Goal: Task Accomplishment & Management: Manage account settings

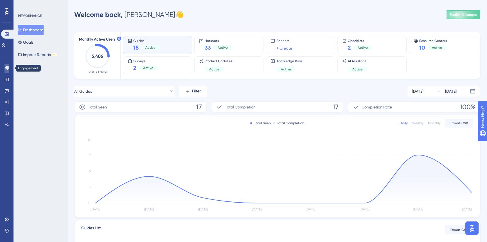
click at [7, 69] on icon at bounding box center [6, 68] width 4 height 4
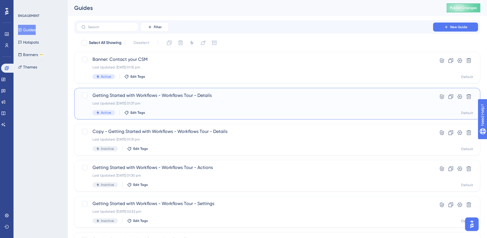
click at [218, 97] on span "Getting Started with Workflows - Workflows Tour - Details" at bounding box center [255, 95] width 325 height 7
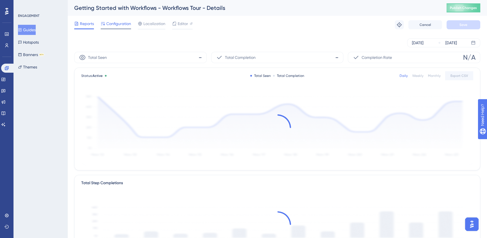
click at [118, 24] on span "Configuration" at bounding box center [118, 23] width 25 height 7
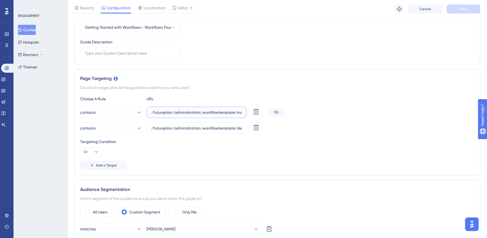
scroll to position [0, 20]
drag, startPoint x: 213, startPoint y: 112, endPoint x: 310, endPoint y: 117, distance: 97.2
click at [310, 117] on div "contains /futureplan/administration/workflowtemplate/manage.aspx Delete Or" at bounding box center [277, 112] width 394 height 11
drag, startPoint x: 208, startPoint y: 127, endPoint x: 287, endPoint y: 129, distance: 78.2
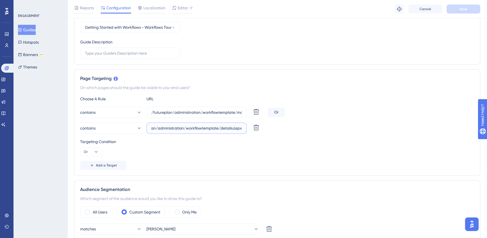
click at [287, 129] on div "contains /futureplan/administration/workflowtemplate/details.aspx Delete" at bounding box center [277, 127] width 394 height 11
click at [206, 110] on input "/futureplan/administration/workflowtemplate/manage.aspx" at bounding box center [196, 112] width 91 height 6
drag, startPoint x: 187, startPoint y: 111, endPoint x: 283, endPoint y: 112, distance: 95.6
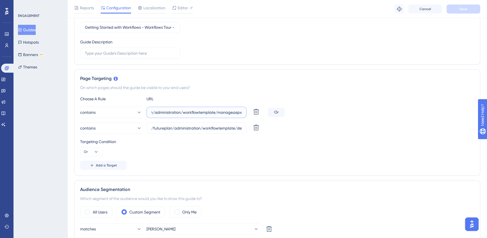
click at [283, 112] on div "contains /futureplan/administration/workflowtemplate/manage.aspx Delete Or" at bounding box center [277, 112] width 394 height 11
drag, startPoint x: 217, startPoint y: 127, endPoint x: 280, endPoint y: 130, distance: 63.1
click at [280, 130] on div "contains /futureplan/administration/workflowtemplate/details.aspx Delete" at bounding box center [277, 127] width 394 height 11
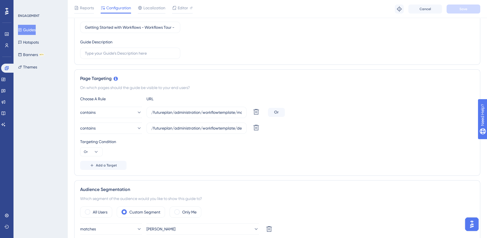
click at [345, 139] on div "Targeting Condition" at bounding box center [277, 141] width 394 height 7
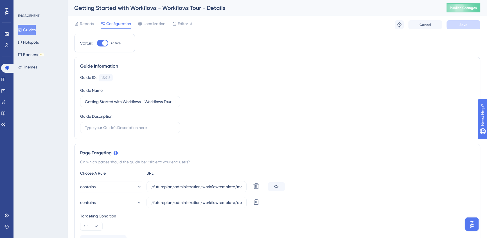
click at [26, 31] on button "Guides" at bounding box center [27, 30] width 18 height 10
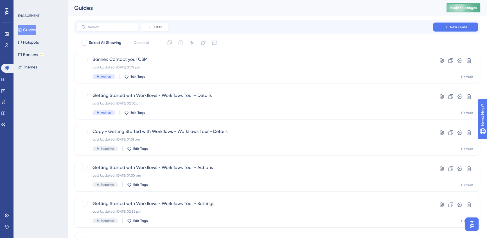
click at [465, 7] on span "Publish Changes" at bounding box center [463, 8] width 27 height 4
click at [459, 11] on button "Publish Changes" at bounding box center [464, 7] width 34 height 9
click at [465, 6] on span "Publish Changes" at bounding box center [463, 8] width 27 height 4
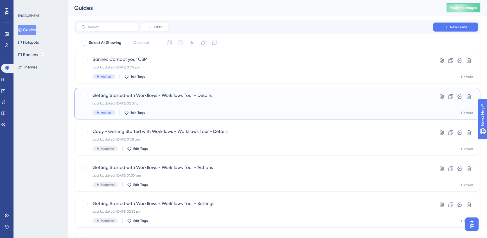
click at [228, 96] on span "Getting Started with Workflows - Workflows Tour - Details" at bounding box center [255, 95] width 325 height 7
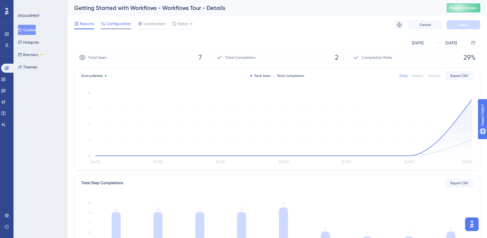
click at [119, 24] on span "Configuration" at bounding box center [118, 23] width 25 height 7
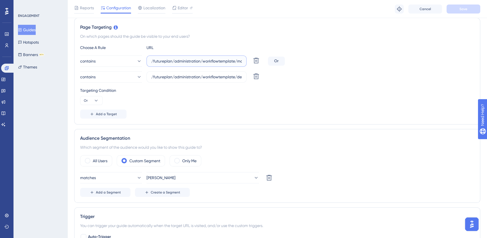
scroll to position [0, 20]
drag, startPoint x: 189, startPoint y: 60, endPoint x: 260, endPoint y: 64, distance: 71.5
click at [260, 64] on div "contains /futureplan/administration/workflowtemplate/manage.aspx Delete" at bounding box center [173, 60] width 186 height 11
drag, startPoint x: 189, startPoint y: 63, endPoint x: 210, endPoint y: 64, distance: 21.7
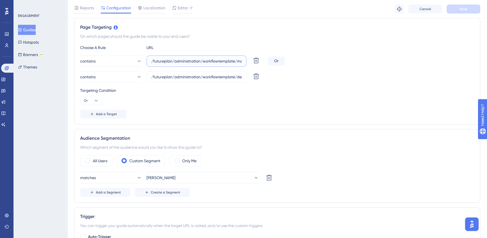
click at [210, 64] on input "/futureplan/administration/workflowtemplate/manage.aspx" at bounding box center [196, 61] width 91 height 6
drag, startPoint x: 195, startPoint y: 58, endPoint x: 335, endPoint y: 111, distance: 149.2
click at [195, 59] on input "/futureplan/administration/workflowtemplate/manage.aspx" at bounding box center [196, 61] width 91 height 6
click at [343, 114] on div "Add a Target" at bounding box center [277, 113] width 394 height 9
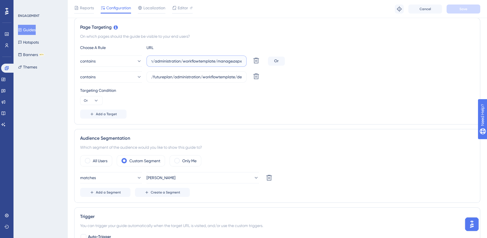
drag, startPoint x: 199, startPoint y: 59, endPoint x: 319, endPoint y: 61, distance: 119.5
click at [319, 61] on div "contains /futureplan/administration/workflowtemplate/manage.aspx Delete Or" at bounding box center [277, 60] width 394 height 11
click at [94, 62] on span "contains" at bounding box center [87, 61] width 15 height 7
click at [363, 107] on div "Choose A Rule URL contains equals equals not equals not equals contains contain…" at bounding box center [277, 81] width 394 height 74
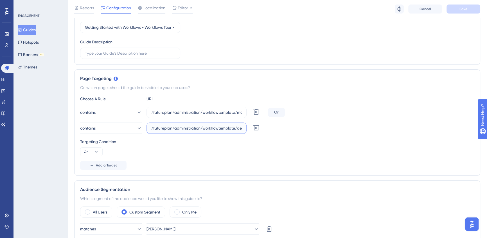
scroll to position [0, 17]
drag, startPoint x: 201, startPoint y: 129, endPoint x: 264, endPoint y: 136, distance: 64.2
click at [266, 133] on div "Choose A Rule URL contains /futureplan/administration/workflowtemplate/manage.a…" at bounding box center [277, 132] width 394 height 74
click at [105, 165] on span "Add a Target" at bounding box center [106, 165] width 21 height 4
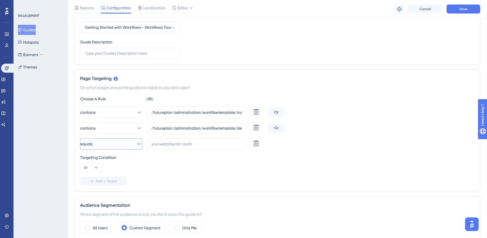
click at [112, 147] on button "equals" at bounding box center [111, 143] width 62 height 11
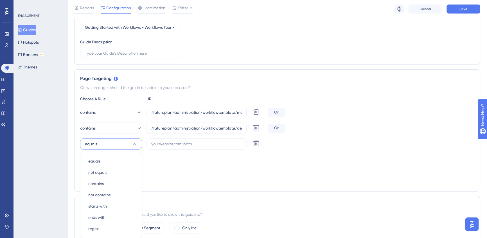
scroll to position [152, 0]
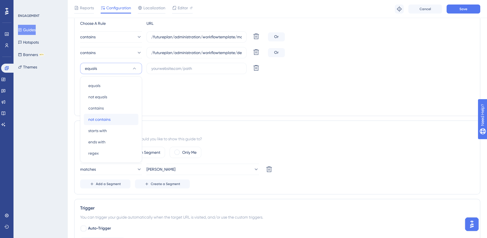
click at [116, 123] on div "not contains not contains" at bounding box center [111, 119] width 46 height 11
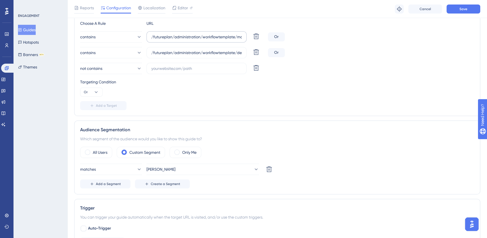
drag, startPoint x: 215, startPoint y: 32, endPoint x: 228, endPoint y: 36, distance: 13.6
click at [244, 37] on label "/futureplan/administration/workflowtemplate/manage.aspx" at bounding box center [197, 36] width 100 height 11
click at [242, 37] on input "/futureplan/administration/workflowtemplate/manage.aspx" at bounding box center [196, 37] width 91 height 6
click at [101, 90] on button "Or" at bounding box center [91, 91] width 22 height 9
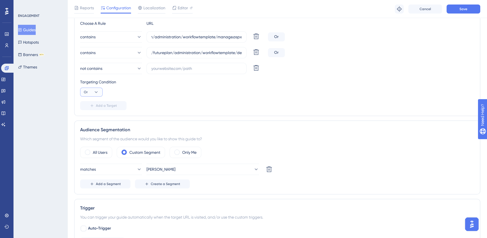
scroll to position [0, 0]
click at [95, 109] on div "And And" at bounding box center [91, 107] width 11 height 11
click at [198, 63] on label at bounding box center [197, 68] width 100 height 11
click at [198, 65] on input "text" at bounding box center [196, 68] width 91 height 6
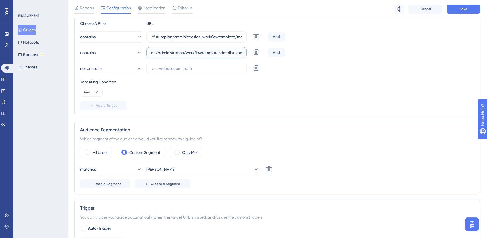
drag, startPoint x: 210, startPoint y: 52, endPoint x: 250, endPoint y: 57, distance: 40.3
click at [250, 57] on div "contains /futureplan/administration/workflowtemplate/details.aspx Delete" at bounding box center [173, 52] width 186 height 11
click at [225, 48] on label "/futureplan/administration/workflowtemplate/details.aspx" at bounding box center [197, 52] width 100 height 11
click at [225, 49] on input "/futureplan/administration/workflowtemplate/details.aspx" at bounding box center [196, 52] width 91 height 6
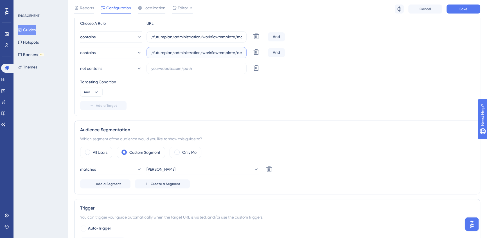
click at [237, 54] on input "/futureplan/administration/workflowtemplate/details.aspx" at bounding box center [196, 52] width 91 height 6
click at [200, 68] on input "text" at bounding box center [196, 68] width 91 height 6
paste input "pagehost.aspx?phid=228"
type input "pagehost.aspx?phid=228"
drag, startPoint x: 213, startPoint y: 66, endPoint x: 143, endPoint y: 62, distance: 69.3
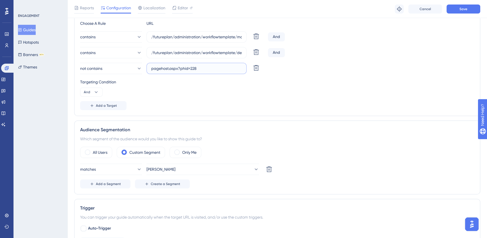
click at [143, 63] on div "not contains pagehost.aspx?phid=228 Delete" at bounding box center [173, 68] width 186 height 11
click at [326, 85] on div "Targeting Condition And" at bounding box center [277, 87] width 394 height 18
drag, startPoint x: 236, startPoint y: 38, endPoint x: 275, endPoint y: 54, distance: 41.5
click at [269, 42] on div "contains /futureplan/administration/workflowtemplate/manage.aspx Delete And" at bounding box center [277, 36] width 394 height 11
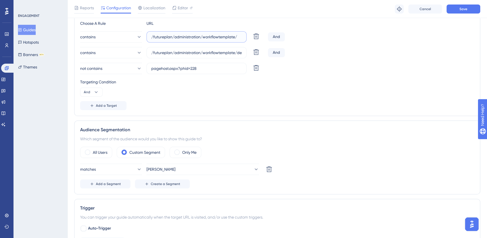
scroll to position [0, 0]
type input "/futureplan/administration/workflowtemplate/"
click at [237, 52] on input "/futureplan/administration/workflowtemplate/details.aspx" at bounding box center [196, 52] width 91 height 6
click at [258, 50] on icon at bounding box center [256, 52] width 6 height 6
type input "pagehost.aspx?phid=228"
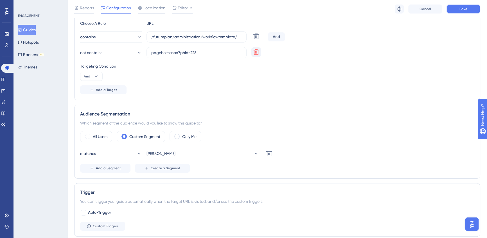
click at [451, 8] on button "Save" at bounding box center [464, 8] width 34 height 9
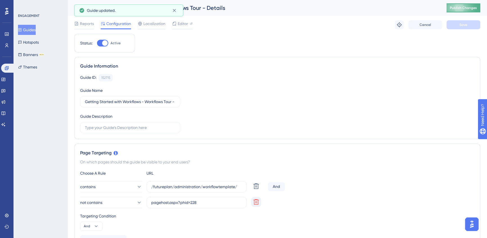
click at [477, 6] on span "Publish Changes" at bounding box center [463, 8] width 27 height 4
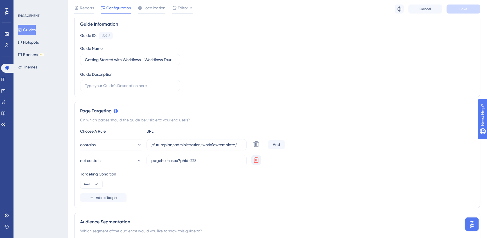
scroll to position [128, 0]
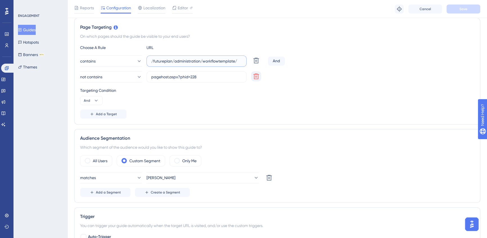
click at [239, 61] on input "/futureplan/administration/workflowtemplate/" at bounding box center [196, 61] width 91 height 6
click at [232, 61] on input "/futureplan/administration/workflowtemplate/manage.aspx" at bounding box center [196, 61] width 91 height 6
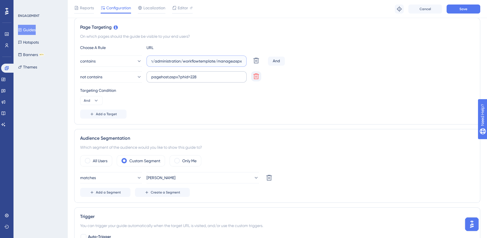
type input "/futureplan/administration/workflowtemplate/manage.aspx"
click at [168, 76] on input "pagehost.aspx?phid=228" at bounding box center [196, 77] width 91 height 6
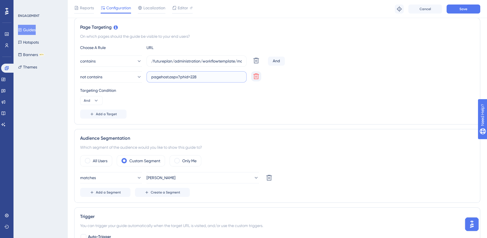
paste input "/futureplan/administration/workflowtemplate/manage.aspx"
type input "/futureplan/administration/workflowtemplate/details.aspx"
click at [142, 78] on div "not contains /futureplan/administration/workflowtemplate/details.aspx Delete" at bounding box center [173, 76] width 186 height 11
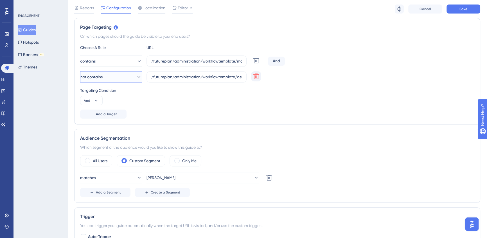
click at [136, 78] on icon at bounding box center [139, 77] width 6 height 6
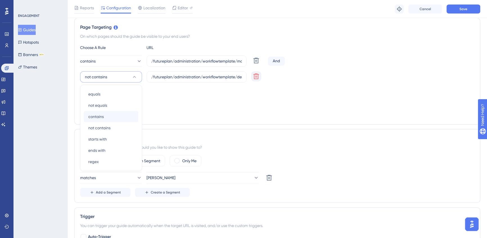
scroll to position [136, 0]
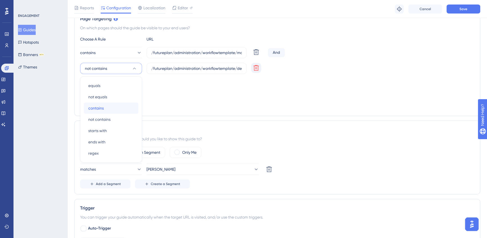
click at [101, 111] on div "contains contains" at bounding box center [111, 107] width 46 height 11
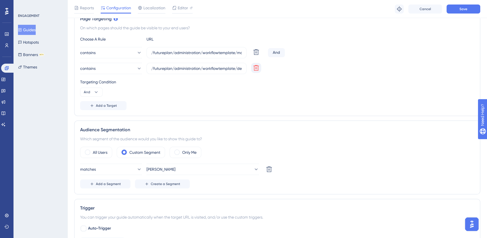
drag, startPoint x: 208, startPoint y: 98, endPoint x: 364, endPoint y: 37, distance: 167.9
click at [208, 98] on div "Choose A Rule URL contains /futureplan/administration/workflowtemplate/manage.a…" at bounding box center [277, 73] width 394 height 74
click at [455, 11] on button "Save" at bounding box center [464, 8] width 34 height 9
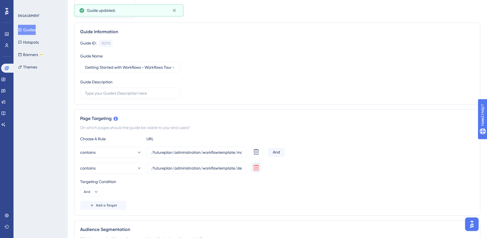
scroll to position [0, 0]
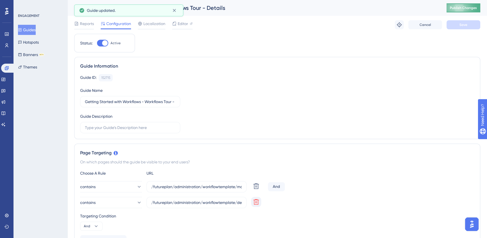
click at [465, 10] on button "Publish Changes" at bounding box center [464, 7] width 34 height 9
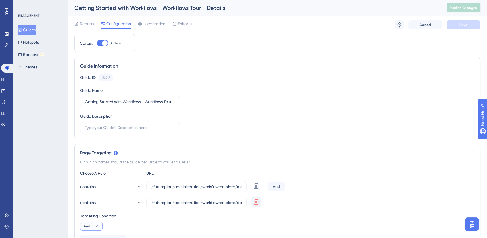
click at [91, 226] on button "And" at bounding box center [91, 225] width 22 height 9
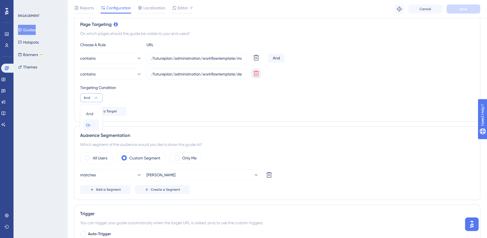
click at [93, 123] on div "Or Or" at bounding box center [91, 124] width 11 height 11
click at [455, 8] on button "Save" at bounding box center [464, 8] width 34 height 9
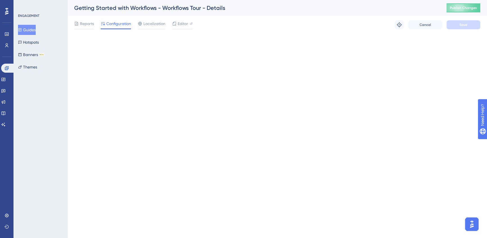
scroll to position [0, 0]
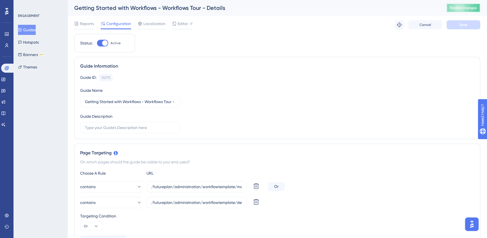
click at [459, 7] on span "Publish Changes" at bounding box center [463, 8] width 27 height 4
click at [473, 10] on button "Publish Changes" at bounding box center [464, 7] width 34 height 9
click at [468, 8] on span "Publish Changes" at bounding box center [463, 8] width 27 height 4
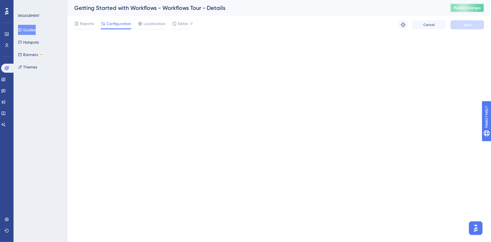
click at [454, 6] on span "Publish Changes" at bounding box center [467, 8] width 27 height 4
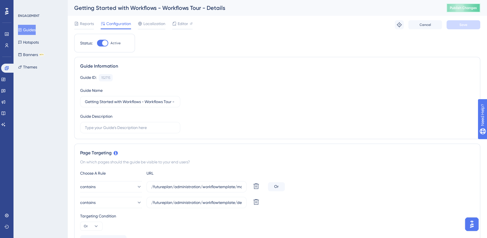
click at [469, 10] on span "Publish Changes" at bounding box center [463, 8] width 27 height 4
click at [34, 28] on button "Guides" at bounding box center [27, 30] width 18 height 10
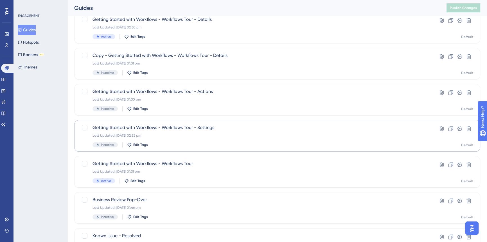
scroll to position [76, 0]
click at [188, 125] on span "Getting Started with Workflows - Workflows Tour - Settings" at bounding box center [255, 126] width 325 height 7
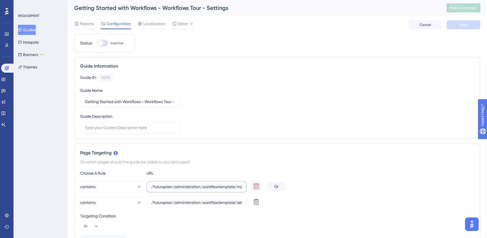
scroll to position [0, 20]
drag, startPoint x: 188, startPoint y: 185, endPoint x: 261, endPoint y: 184, distance: 72.3
click at [261, 184] on div "contains /futureplan/administration/workflowtemplate/manage.aspx Delete" at bounding box center [173, 186] width 186 height 11
drag, startPoint x: 207, startPoint y: 204, endPoint x: 273, endPoint y: 206, distance: 65.8
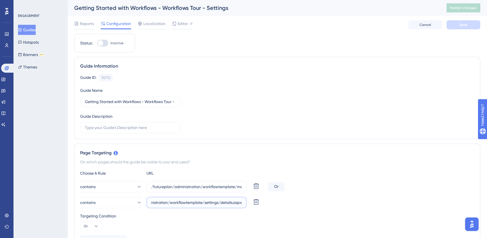
click at [273, 206] on div "contains /futureplan/administration/workflowtemplate/settings/details.aspx Dele…" at bounding box center [277, 202] width 394 height 11
click at [102, 44] on div at bounding box center [101, 43] width 6 height 6
click at [97, 43] on input "Inactive" at bounding box center [97, 43] width 0 height 0
checkbox input "true"
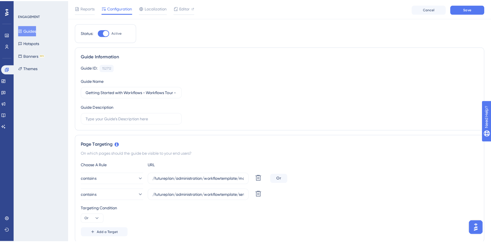
scroll to position [0, 0]
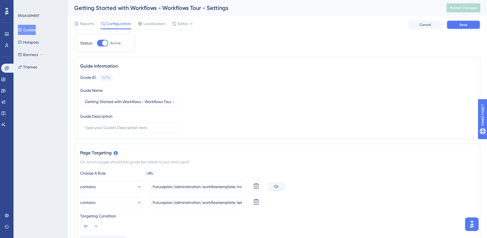
click at [457, 26] on button "Save" at bounding box center [464, 24] width 34 height 9
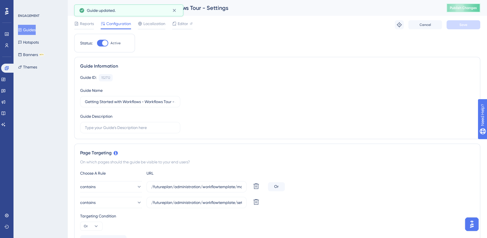
click at [463, 7] on span "Publish Changes" at bounding box center [463, 8] width 27 height 4
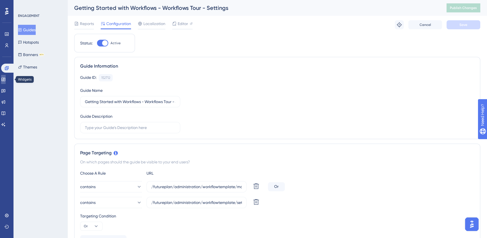
click at [6, 80] on icon at bounding box center [3, 79] width 4 height 4
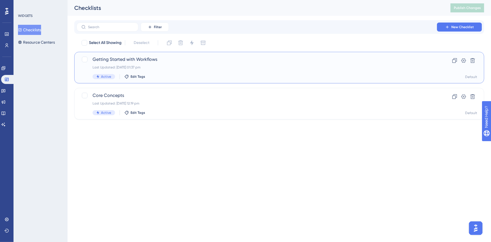
click at [166, 56] on span "Getting Started with Workflows" at bounding box center [257, 59] width 328 height 7
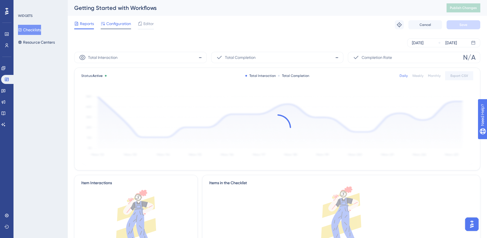
click at [123, 23] on span "Configuration" at bounding box center [118, 23] width 25 height 7
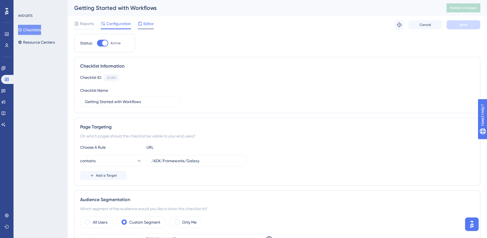
click at [147, 24] on span "Editor" at bounding box center [148, 23] width 10 height 7
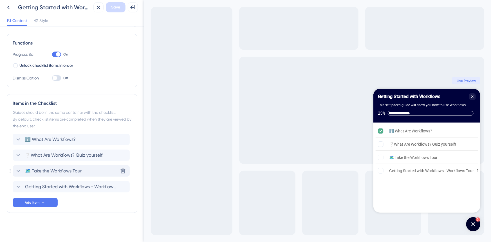
click at [51, 174] on div "🗺️ Take the Workflows Tour Delete" at bounding box center [71, 170] width 117 height 11
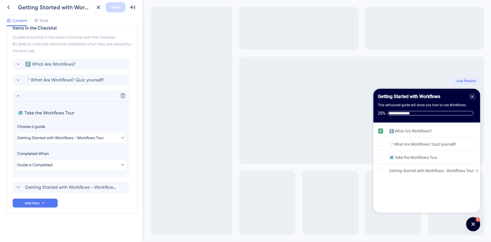
scroll to position [151, 0]
click at [19, 94] on icon at bounding box center [18, 95] width 7 height 7
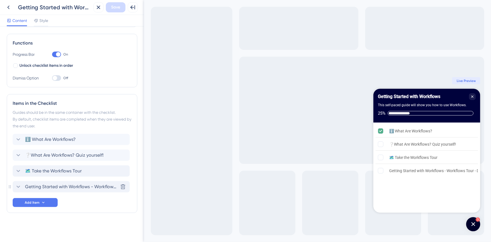
click at [56, 186] on span "Getting Started with Workflows - Workflows Tour - Details" at bounding box center [71, 186] width 93 height 7
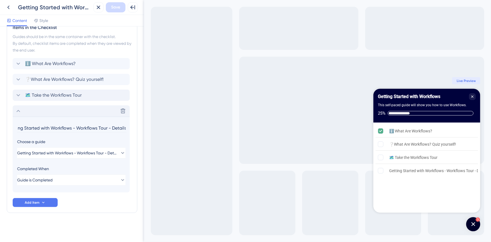
scroll to position [0, 0]
drag, startPoint x: 77, startPoint y: 128, endPoint x: 0, endPoint y: 128, distance: 77.1
click at [0, 128] on div "Checklist Header Title Getting Started with Workflows Subtitle This self-paced …" at bounding box center [72, 133] width 144 height 215
type input "Take the Tour - Workflow Details"
click at [95, 226] on div "Checklist Header Title Getting Started with Workflows Subtitle This self-paced …" at bounding box center [72, 58] width 130 height 353
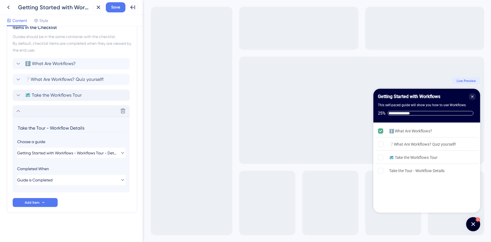
click at [20, 112] on icon at bounding box center [18, 110] width 7 height 7
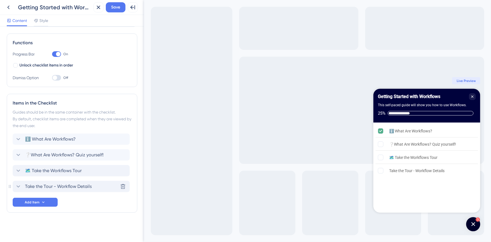
scroll to position [75, 0]
click at [15, 170] on icon at bounding box center [18, 170] width 7 height 7
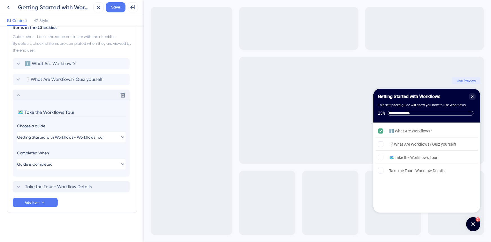
click at [21, 96] on icon at bounding box center [18, 95] width 7 height 7
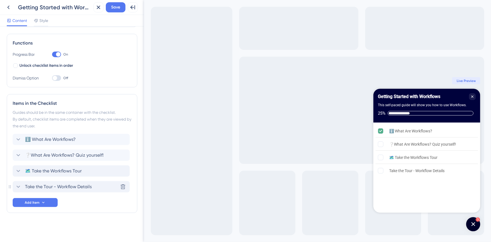
click at [16, 185] on icon at bounding box center [18, 186] width 7 height 7
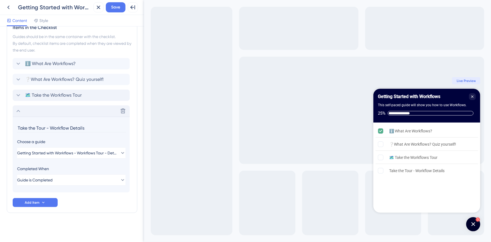
click at [18, 126] on input "Take the Tour - Workflow Details" at bounding box center [71, 127] width 109 height 9
type input "🗺️ Take the Tour - Workflow Details"
click at [16, 112] on icon at bounding box center [18, 110] width 7 height 7
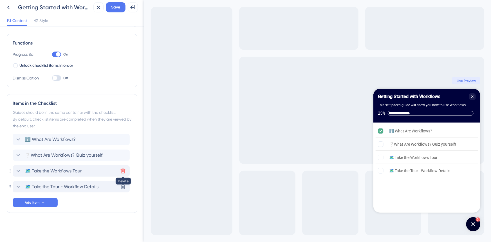
click at [124, 168] on icon at bounding box center [123, 171] width 6 height 6
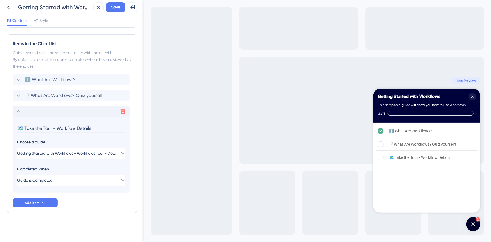
click at [17, 110] on icon at bounding box center [18, 111] width 7 height 7
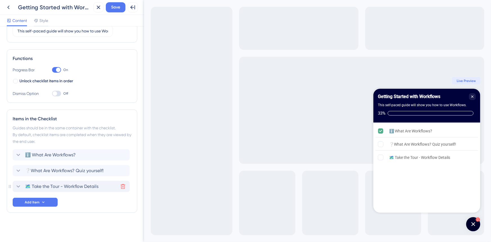
scroll to position [59, 0]
click at [39, 199] on button "Add Item" at bounding box center [35, 202] width 45 height 9
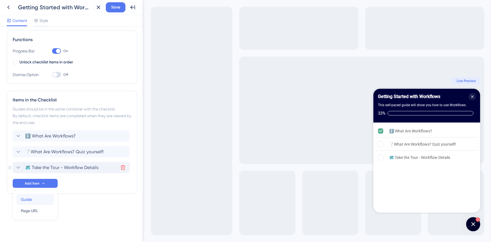
click at [38, 198] on div "Guide Guide" at bounding box center [35, 198] width 29 height 11
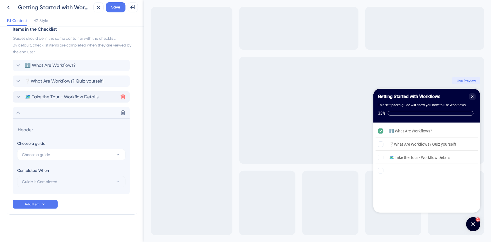
scroll to position [151, 0]
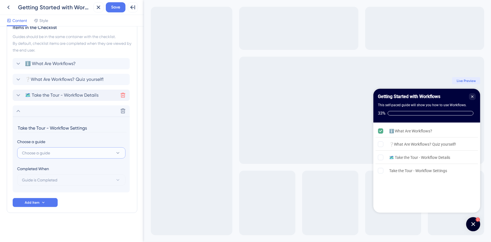
click at [93, 151] on button "Choose a guide" at bounding box center [71, 152] width 108 height 11
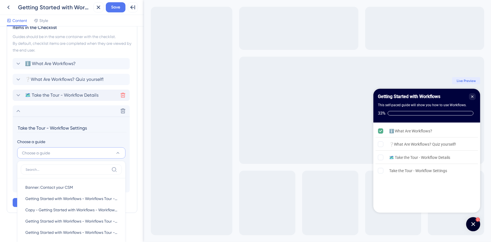
scroll to position [230, 0]
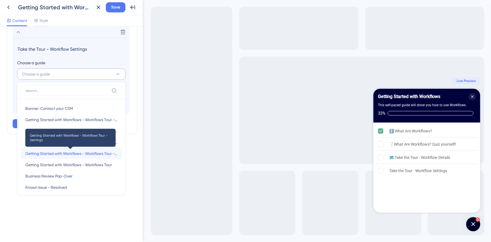
click at [79, 154] on span "Getting Started with Workflows - Workflows Tour - Settings" at bounding box center [71, 153] width 92 height 7
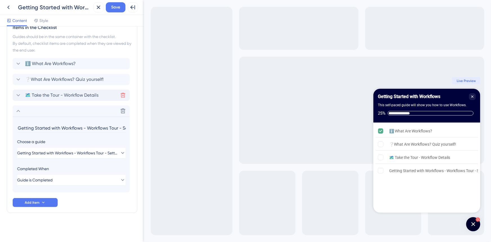
click at [71, 204] on div "ℹ️ What Are Workflows? ❔What Are Workflows? Quiz yourself! 🗺️ Take the Tour - W…" at bounding box center [72, 132] width 119 height 149
drag, startPoint x: 87, startPoint y: 128, endPoint x: 0, endPoint y: 128, distance: 87.2
click at [0, 128] on div "Checklist Header Title Getting Started with Workflows Subtitle This self-paced …" at bounding box center [72, 133] width 144 height 215
click at [19, 126] on input "Take the Tour - Workflow Settings" at bounding box center [71, 127] width 109 height 9
type input "🗺️ Take the Tour - Workflow Settings"
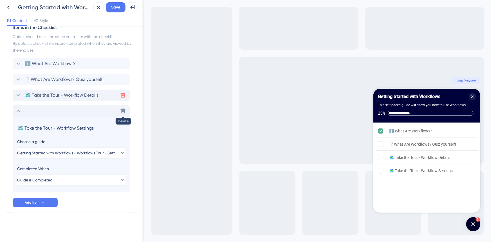
click at [19, 110] on icon at bounding box center [18, 110] width 7 height 7
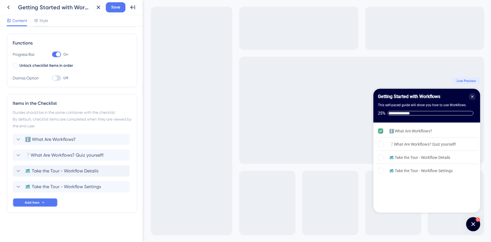
click at [42, 201] on icon at bounding box center [43, 202] width 4 height 4
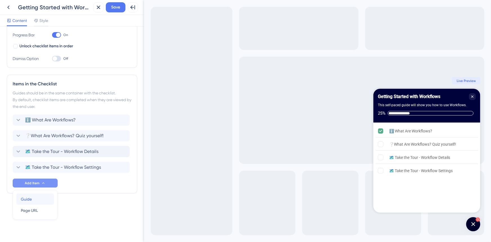
click at [35, 200] on div "Guide Guide" at bounding box center [35, 198] width 29 height 11
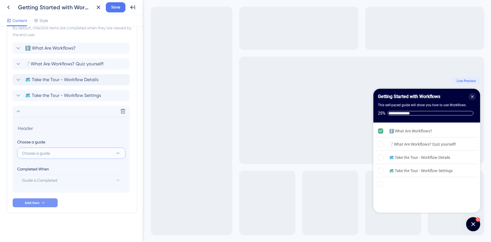
click at [51, 153] on button "Choose a guide" at bounding box center [71, 152] width 108 height 11
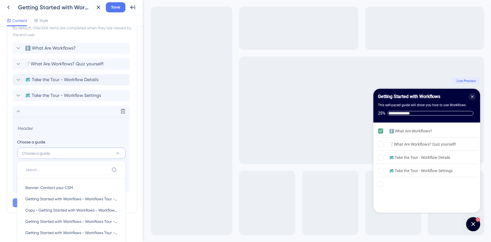
scroll to position [249, 0]
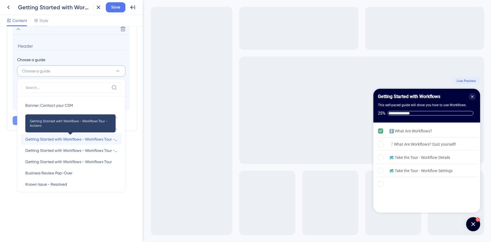
click at [66, 138] on span "Getting Started with Workflows - Workflows Tour - Actions" at bounding box center [71, 139] width 92 height 7
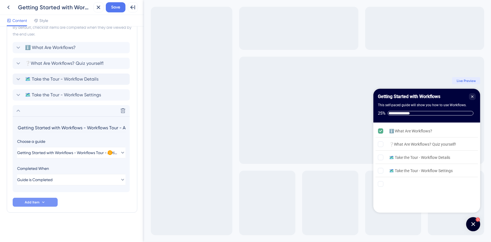
scroll to position [166, 0]
drag, startPoint x: 87, startPoint y: 128, endPoint x: 0, endPoint y: 124, distance: 87.3
click at [0, 124] on div "Checklist Header Title Getting Started with Workflows Subtitle This self-paced …" at bounding box center [72, 133] width 144 height 215
click at [17, 129] on input "Take the Tour - Workflow Actions" at bounding box center [71, 128] width 109 height 9
type input "🗺️ Take the Tour - Workflow Actions"
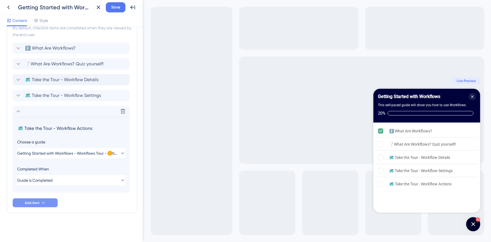
click at [91, 207] on div "Items in the Checklist Guides should be in the same container with the checklis…" at bounding box center [72, 108] width 130 height 210
click at [19, 111] on icon at bounding box center [18, 111] width 7 height 7
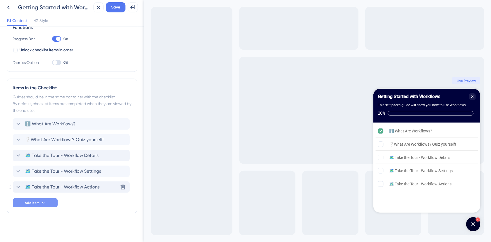
click at [50, 200] on button "Add Item" at bounding box center [35, 202] width 45 height 9
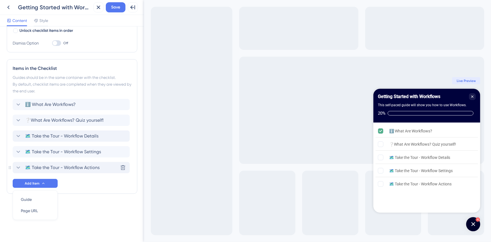
click at [75, 204] on div "Checklist Header Title Getting Started with Workflows Subtitle This self-paced …" at bounding box center [72, 69] width 130 height 293
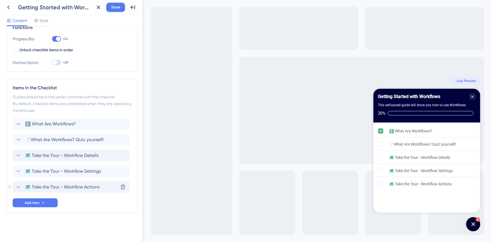
click at [118, 7] on span "Save" at bounding box center [115, 7] width 9 height 7
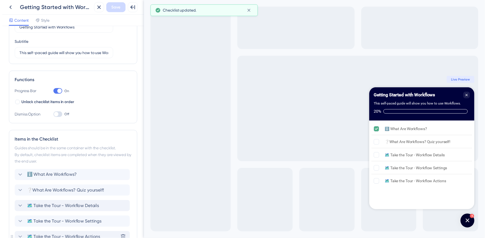
scroll to position [0, 0]
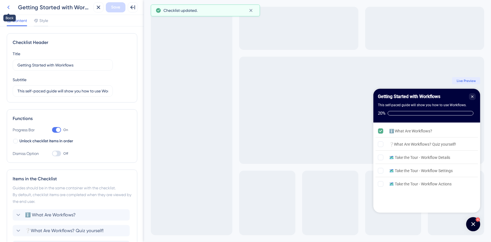
click at [10, 3] on button at bounding box center [8, 7] width 10 height 10
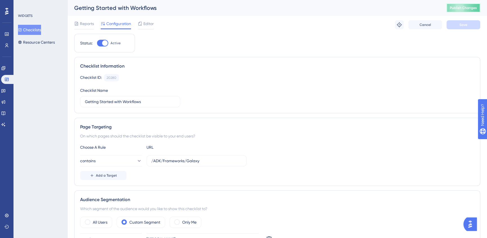
click at [459, 6] on span "Publish Changes" at bounding box center [463, 8] width 27 height 4
